Goal: Entertainment & Leisure: Consume media (video, audio)

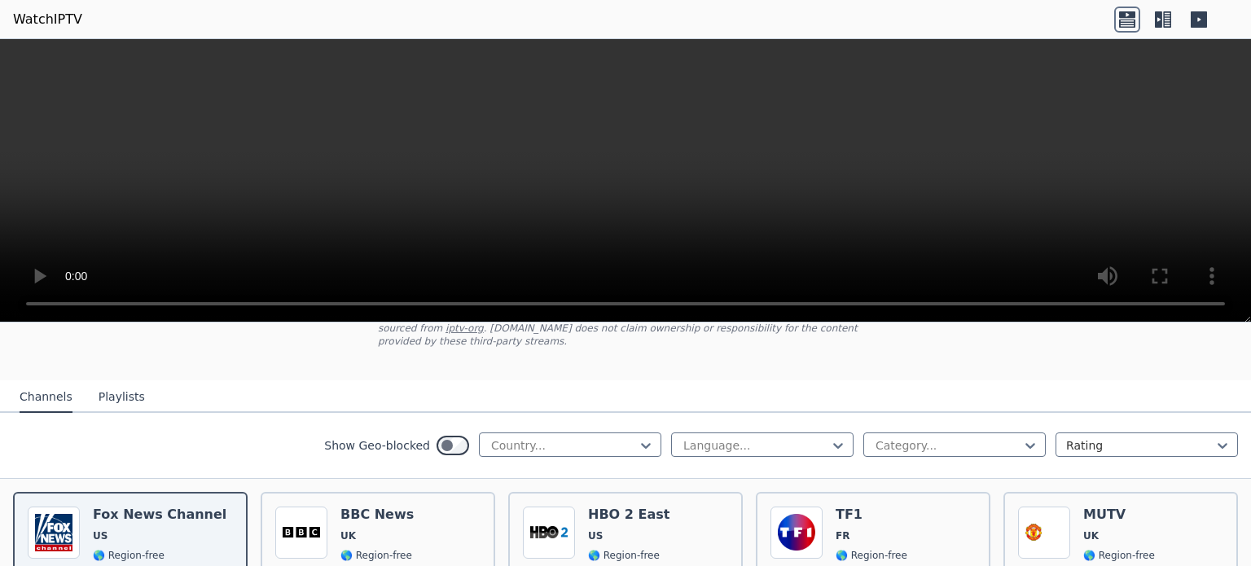
scroll to position [156, 0]
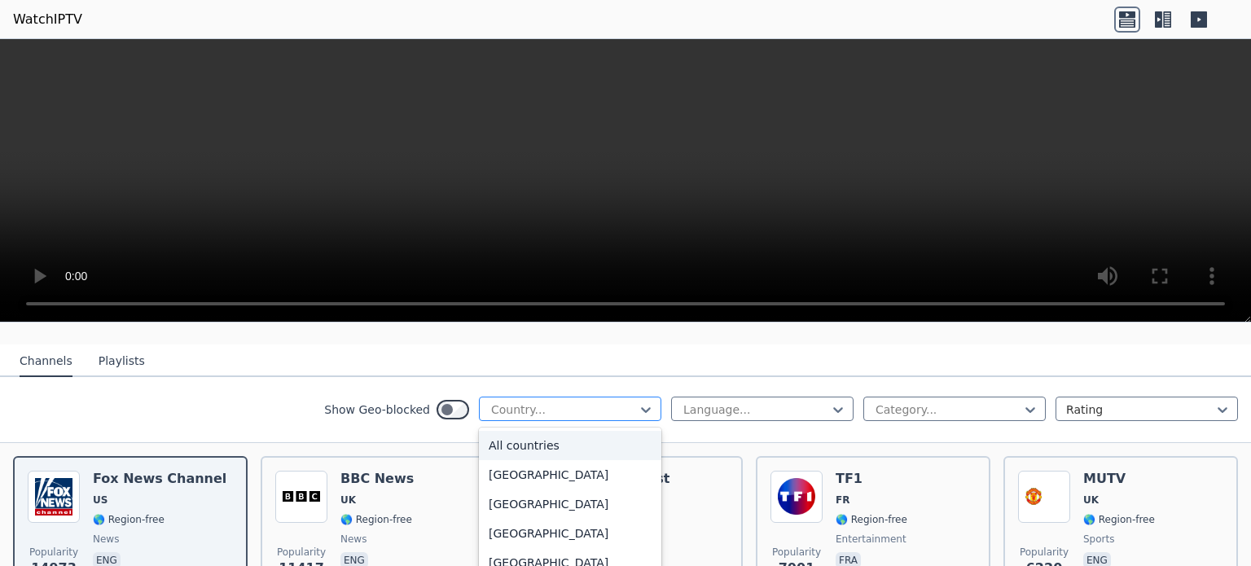
click at [604, 401] on div at bounding box center [563, 409] width 148 height 16
type input "***"
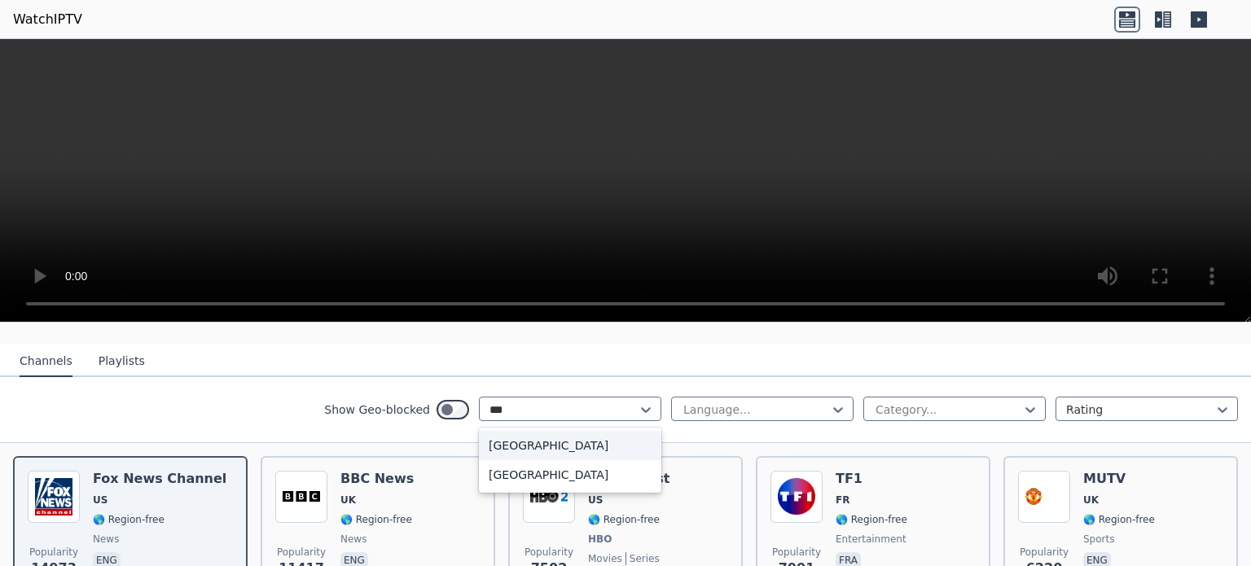
click at [564, 431] on div "[GEOGRAPHIC_DATA]" at bounding box center [570, 445] width 182 height 29
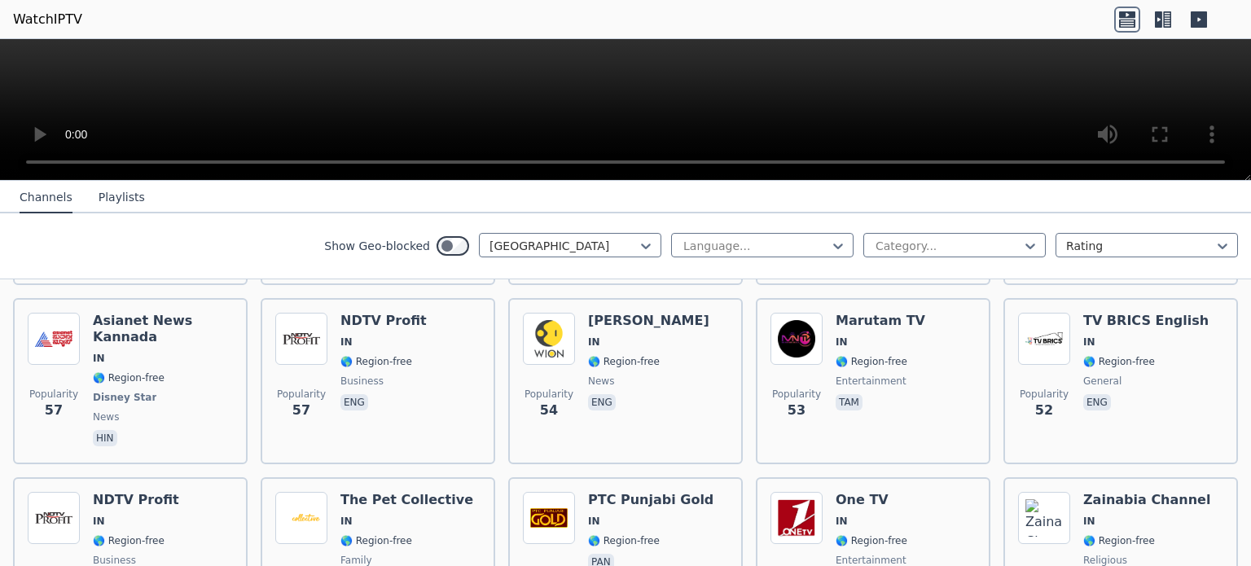
scroll to position [1690, 0]
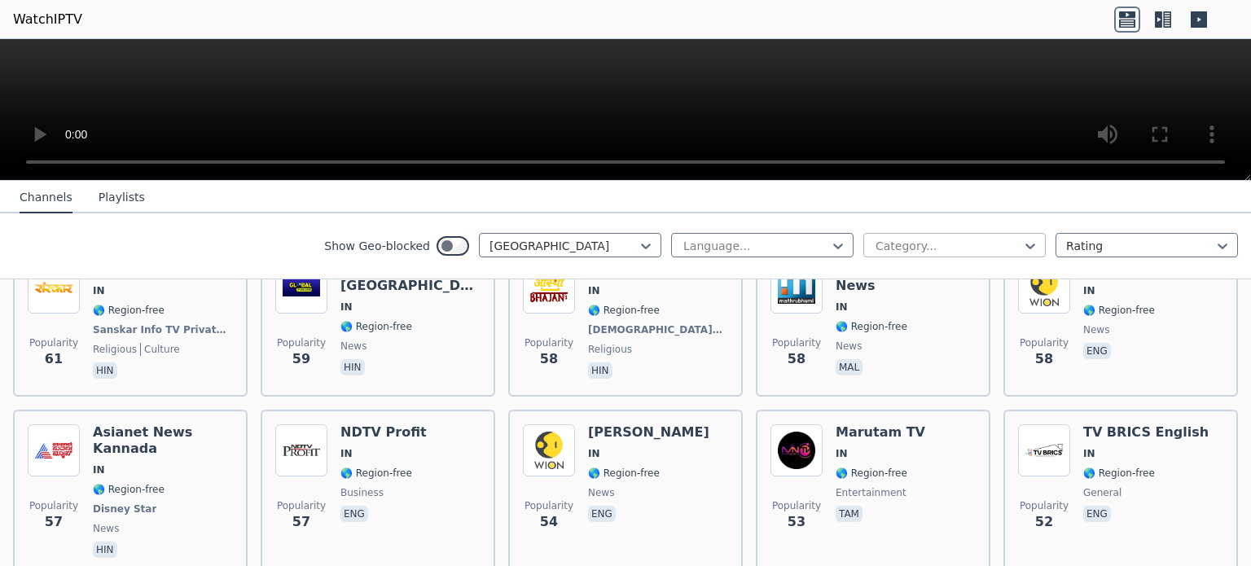
click at [874, 250] on div at bounding box center [948, 246] width 148 height 16
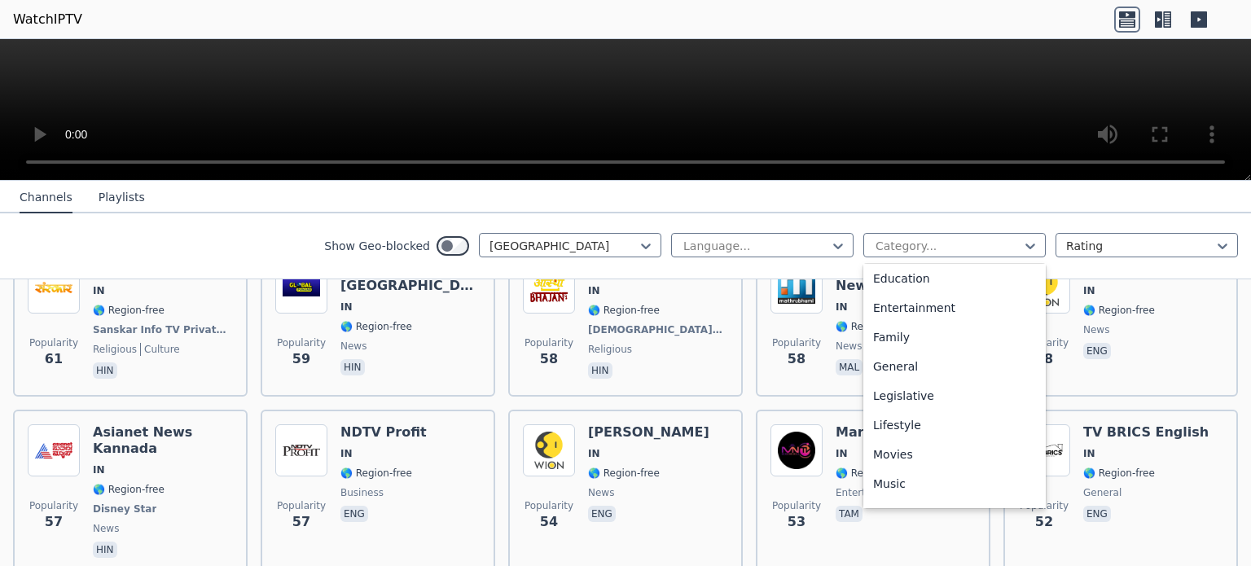
scroll to position [267, 0]
click at [892, 452] on div "Movies" at bounding box center [954, 454] width 182 height 29
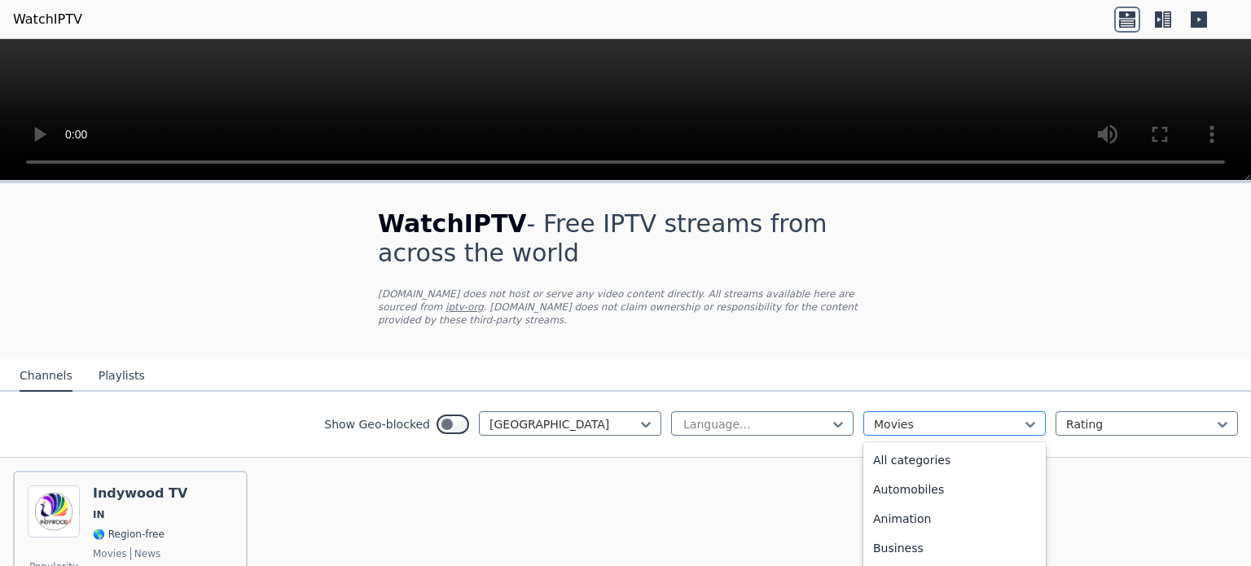
click at [874, 416] on div at bounding box center [948, 424] width 148 height 16
click at [883, 491] on div "Sports" at bounding box center [954, 505] width 182 height 29
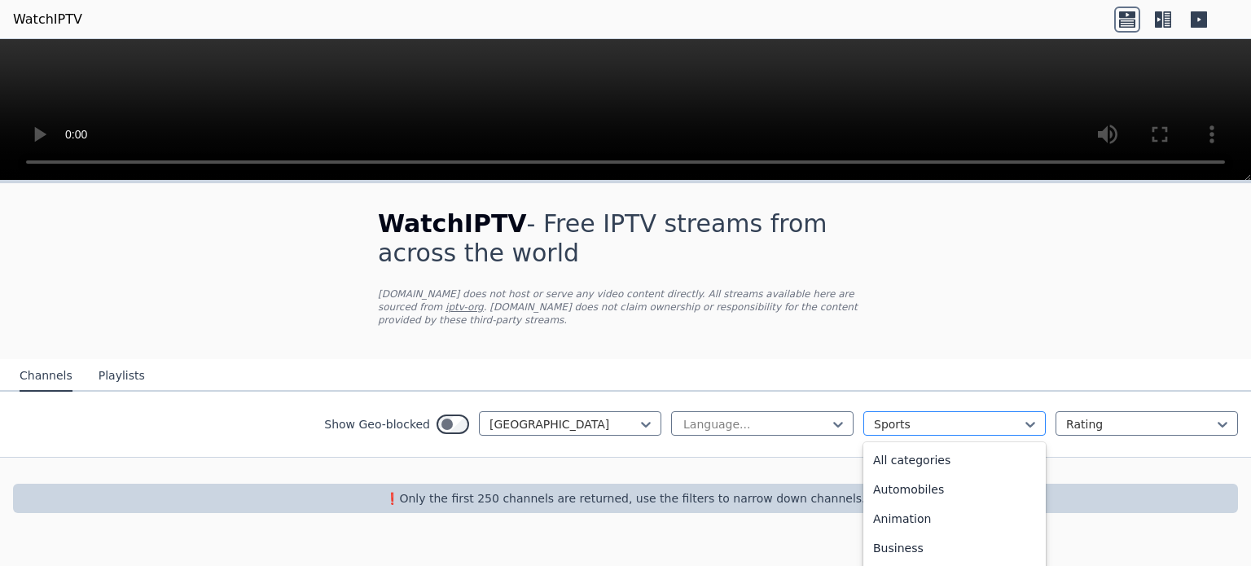
click at [975, 416] on div at bounding box center [948, 424] width 148 height 16
click at [942, 442] on div "News" at bounding box center [954, 456] width 182 height 29
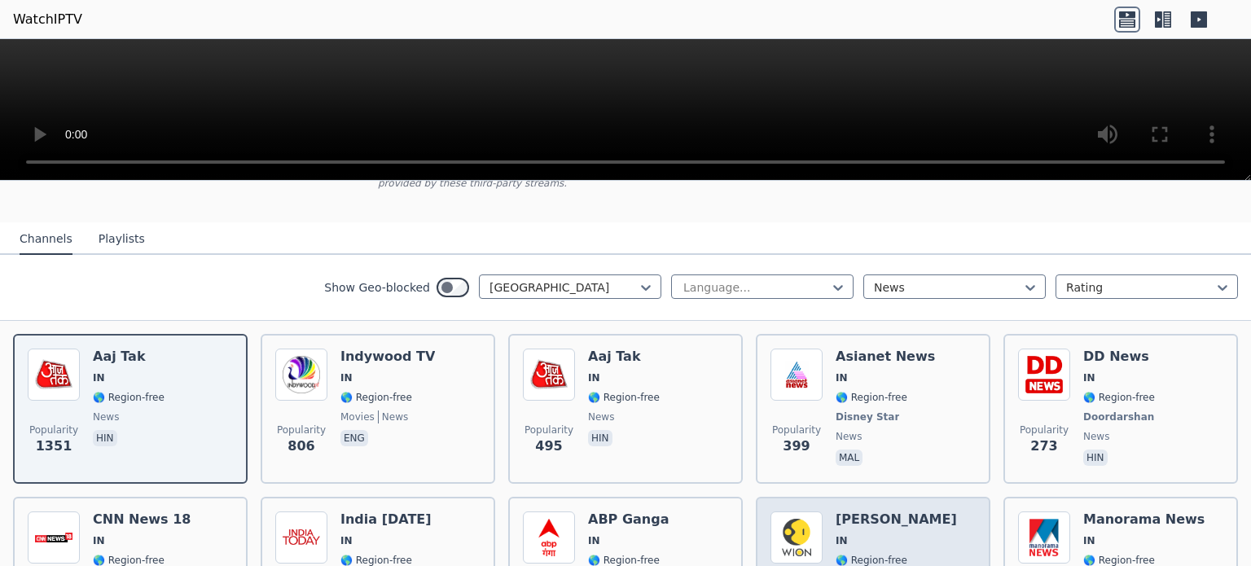
scroll to position [186, 0]
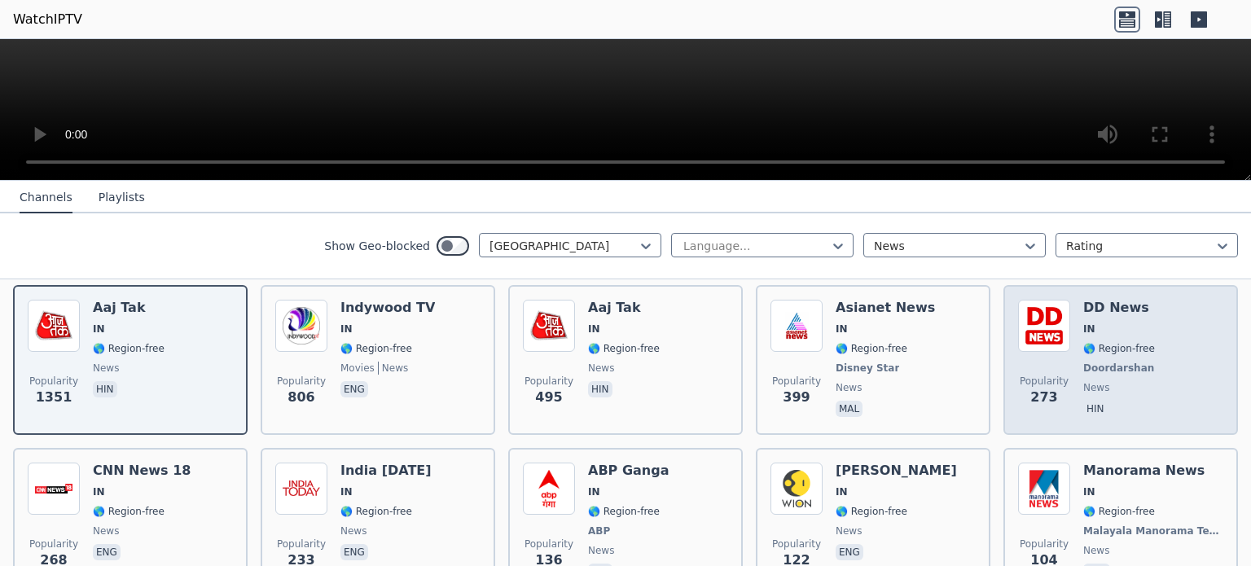
click at [1018, 339] on div "Popularity 273" at bounding box center [1044, 360] width 52 height 121
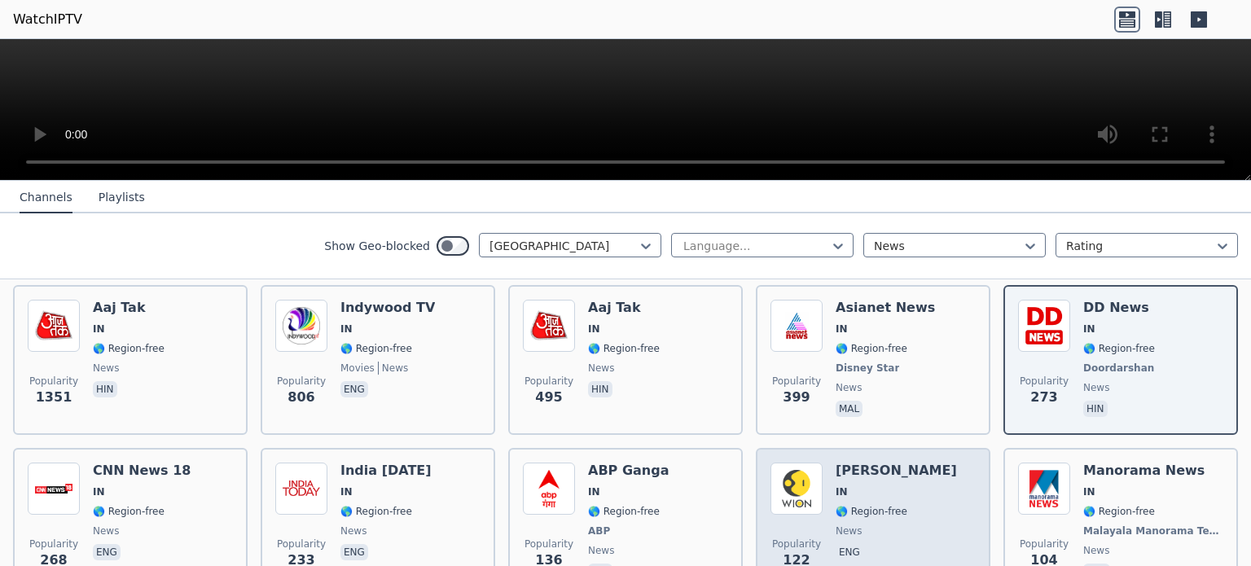
click at [780, 475] on img at bounding box center [796, 488] width 52 height 52
